Goal: Task Accomplishment & Management: Manage account settings

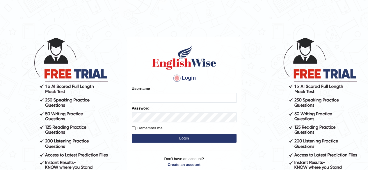
drag, startPoint x: 0, startPoint y: 0, endPoint x: 152, endPoint y: 99, distance: 181.0
click at [152, 99] on input "Username" at bounding box center [184, 98] width 105 height 10
type input "Randeep_sidhu"
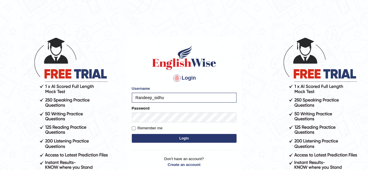
click at [186, 138] on button "Login" at bounding box center [184, 138] width 105 height 9
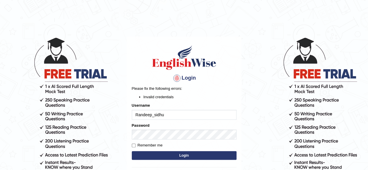
click at [184, 155] on button "Login" at bounding box center [184, 155] width 105 height 9
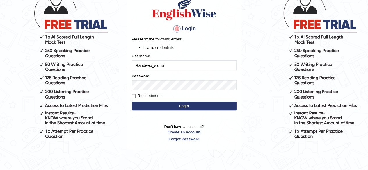
scroll to position [50, 0]
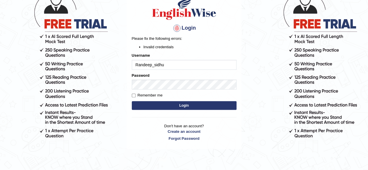
click at [178, 62] on input "Randeep_sidhu" at bounding box center [184, 65] width 105 height 10
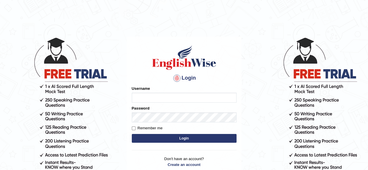
click at [141, 97] on input "Username" at bounding box center [184, 98] width 105 height 10
type input "Randeep_sidhu"
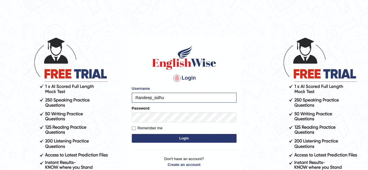
click at [184, 138] on button "Login" at bounding box center [184, 138] width 105 height 9
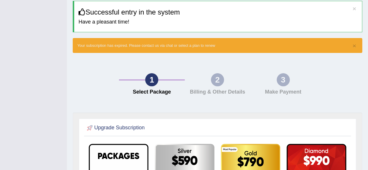
scroll to position [32, 0]
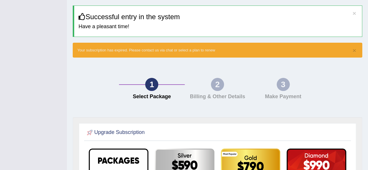
click at [344, 113] on div "1 Select Package 2 Billing & Other Details 3 Make Payment" at bounding box center [217, 90] width 295 height 54
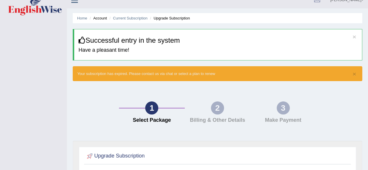
scroll to position [0, 0]
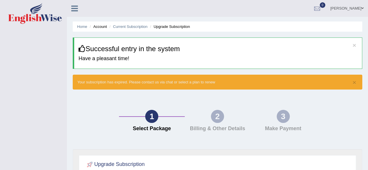
click at [99, 26] on li "Account" at bounding box center [97, 27] width 19 height 6
click at [81, 26] on link "Home" at bounding box center [82, 26] width 10 height 4
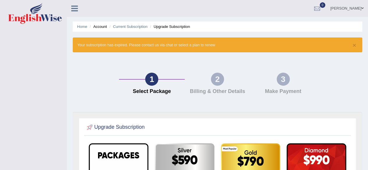
click at [75, 7] on icon at bounding box center [74, 9] width 7 height 8
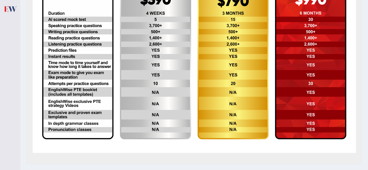
scroll to position [180, 0]
